Goal: Information Seeking & Learning: Learn about a topic

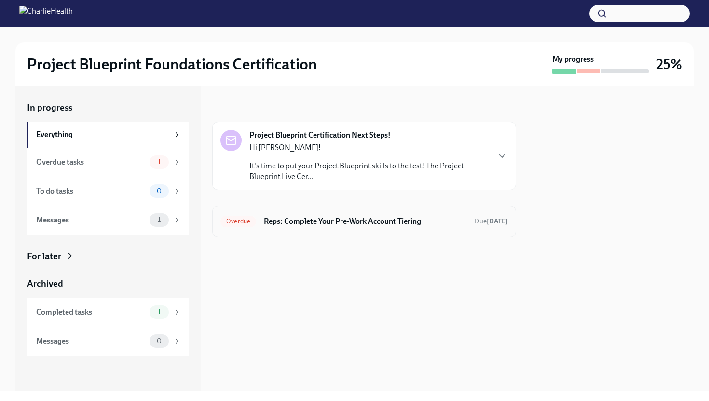
click at [289, 227] on div "Overdue Reps: Complete Your Pre-Work Account Tiering Due [DATE]" at bounding box center [363, 221] width 287 height 15
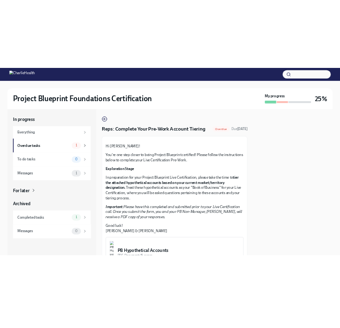
scroll to position [213, 0]
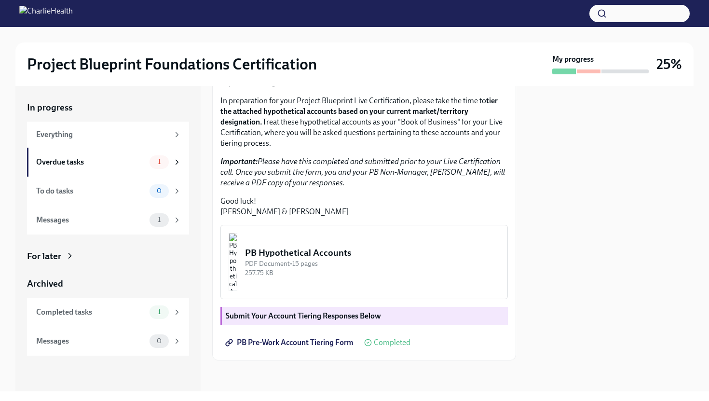
click at [237, 277] on img "button" at bounding box center [233, 262] width 9 height 58
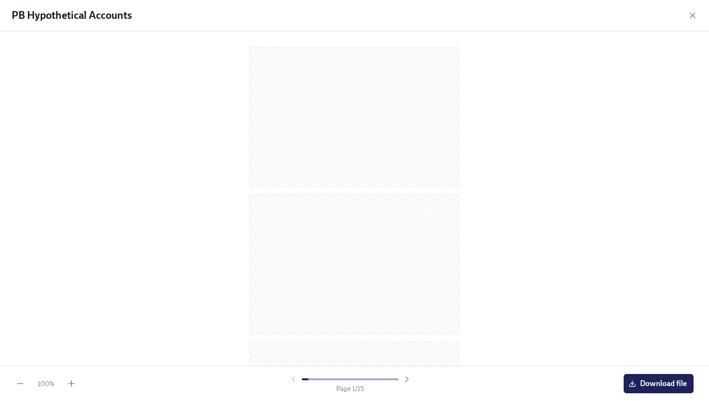
scroll to position [0, 0]
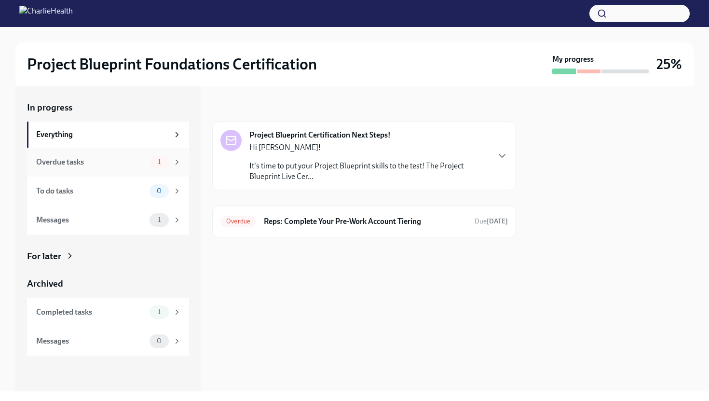
click at [102, 163] on div "Overdue tasks" at bounding box center [90, 162] width 109 height 11
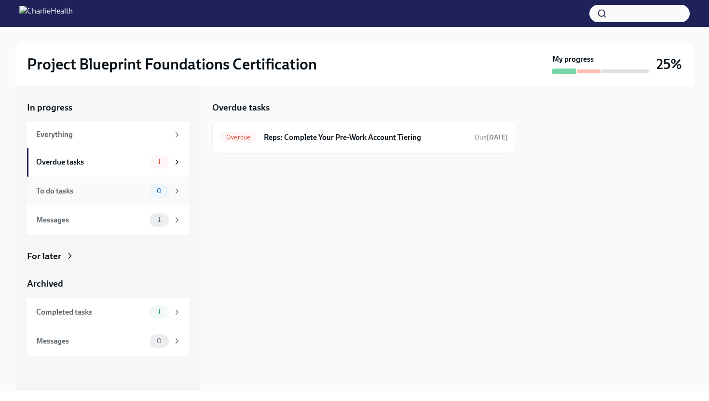
click at [93, 195] on div "To do tasks" at bounding box center [90, 191] width 109 height 11
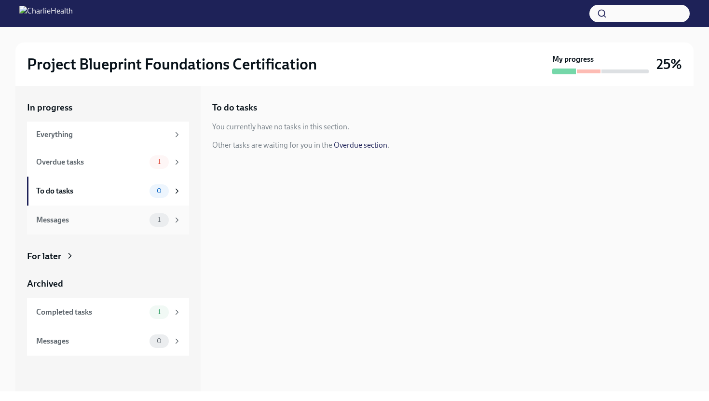
click at [117, 226] on div "Messages 1" at bounding box center [108, 219] width 162 height 29
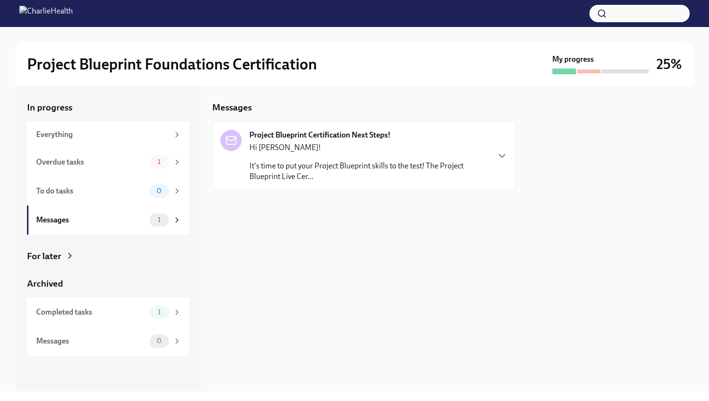
click at [388, 172] on p "It's time to put your Project Blueprint skills to the test! The Project Bluepri…" at bounding box center [368, 171] width 239 height 21
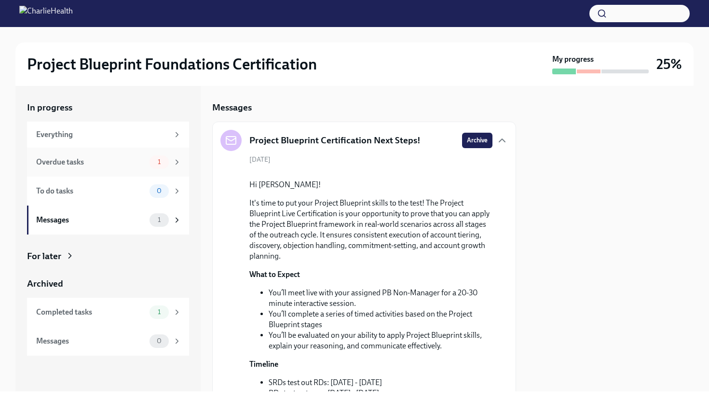
click at [78, 165] on div "Overdue tasks" at bounding box center [90, 162] width 109 height 11
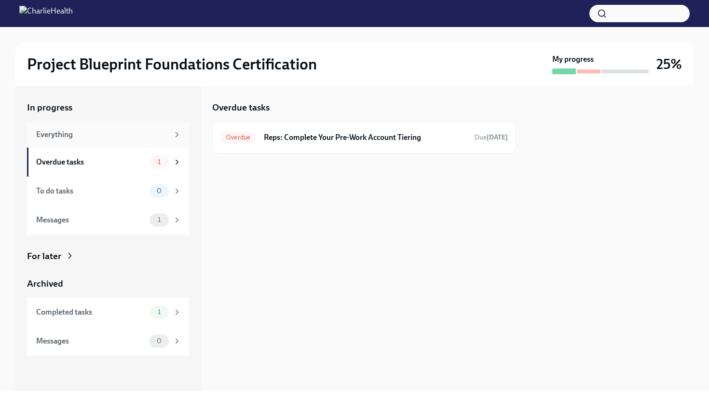
click at [113, 137] on div "Everything" at bounding box center [102, 134] width 133 height 11
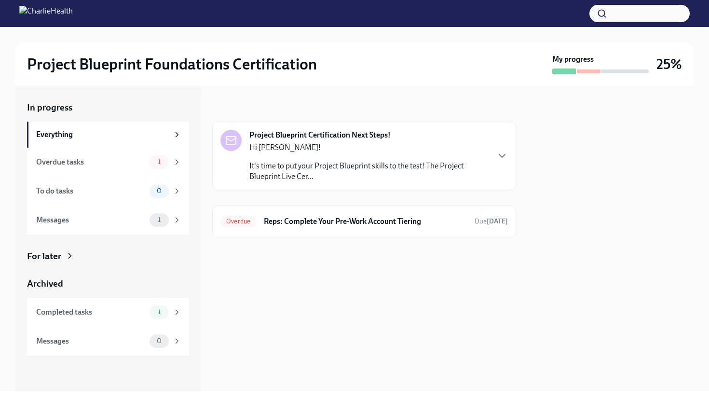
click at [302, 170] on p "It's time to put your Project Blueprint skills to the test! The Project Bluepri…" at bounding box center [368, 171] width 239 height 21
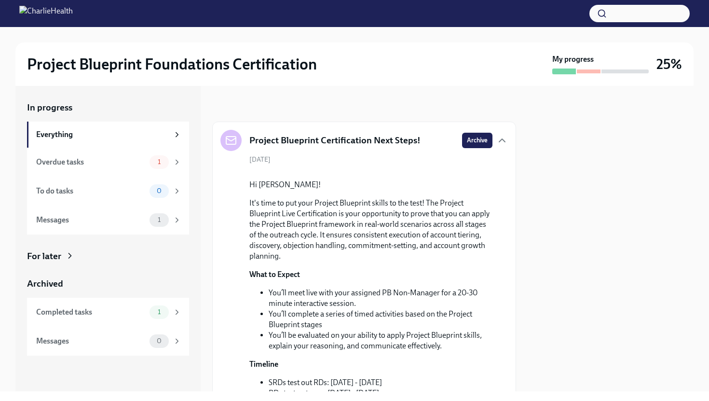
scroll to position [297, 0]
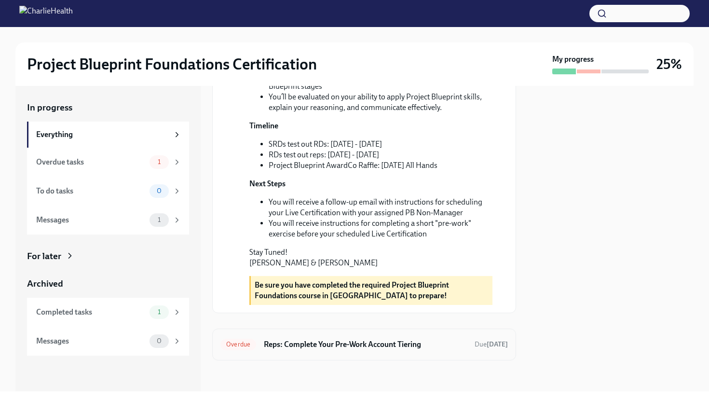
click at [245, 347] on span "Overdue" at bounding box center [238, 343] width 36 height 7
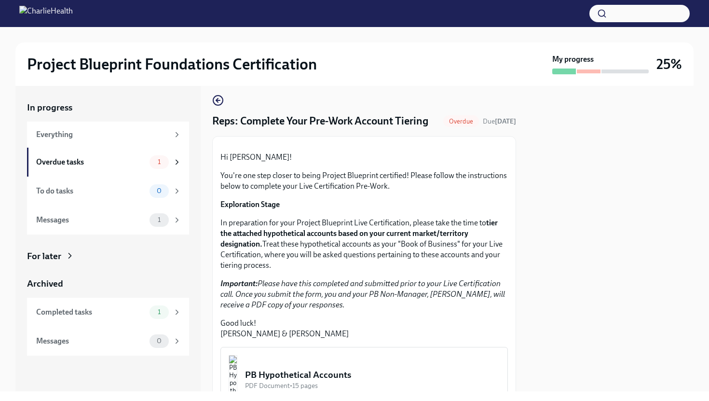
scroll to position [213, 0]
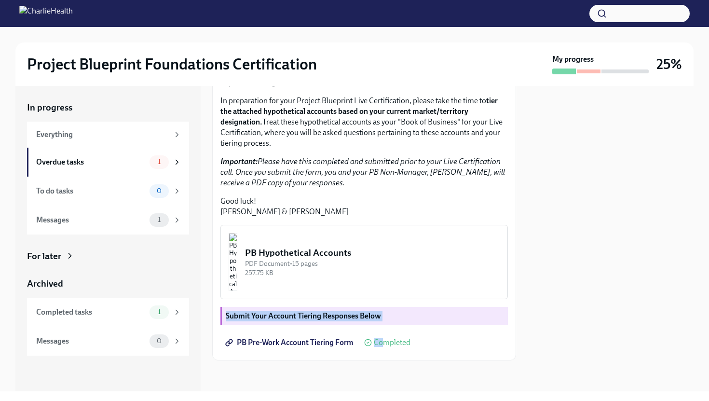
drag, startPoint x: 382, startPoint y: 342, endPoint x: 308, endPoint y: 267, distance: 105.7
click at [308, 267] on div "Hi [PERSON_NAME]! You're one step closer to being Project Blueprint certified! …" at bounding box center [363, 187] width 287 height 330
click at [237, 267] on img "button" at bounding box center [233, 262] width 9 height 58
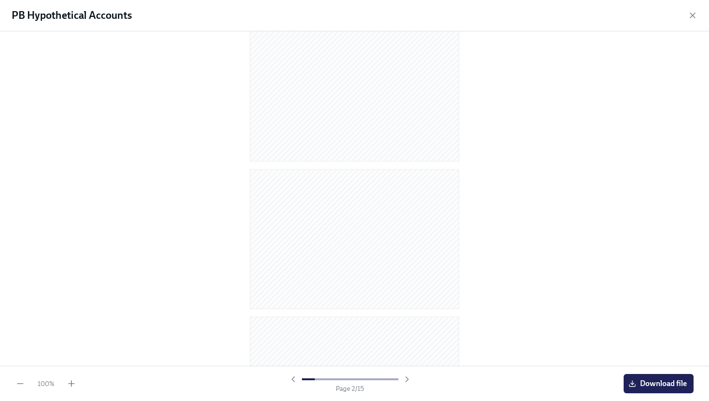
scroll to position [22, 0]
